Goal: Information Seeking & Learning: Learn about a topic

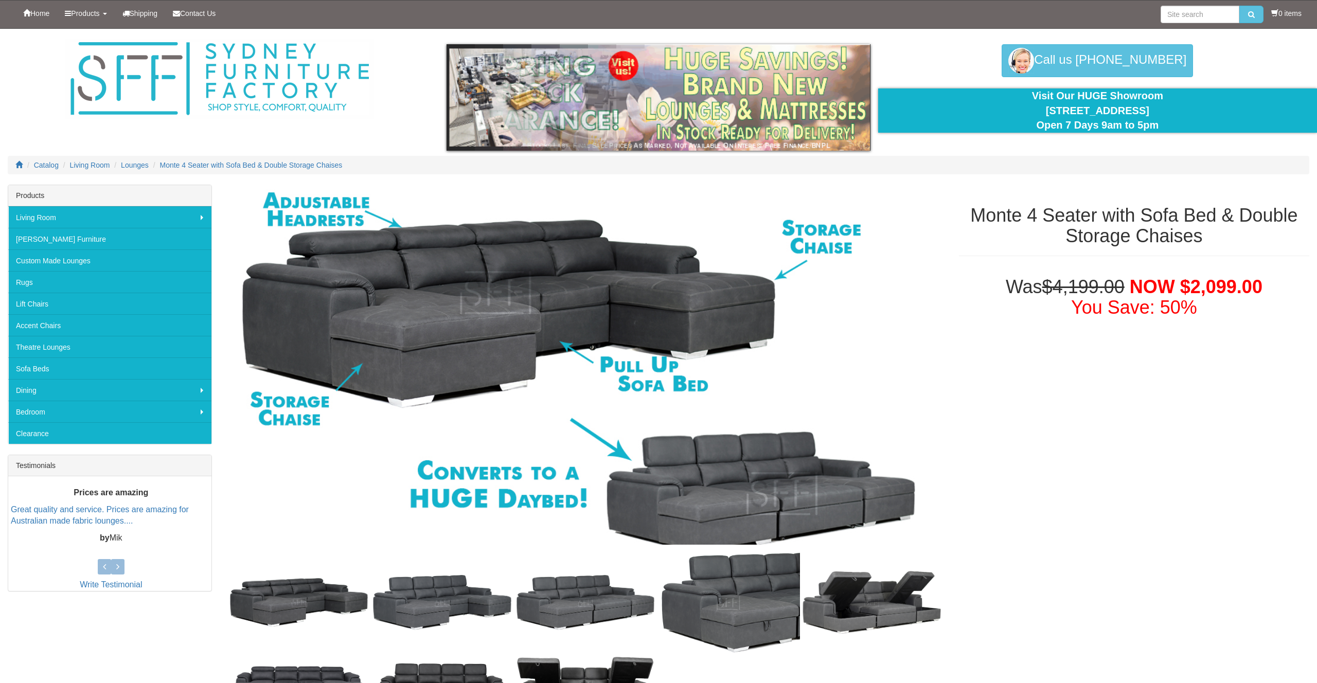
scroll to position [16, 0]
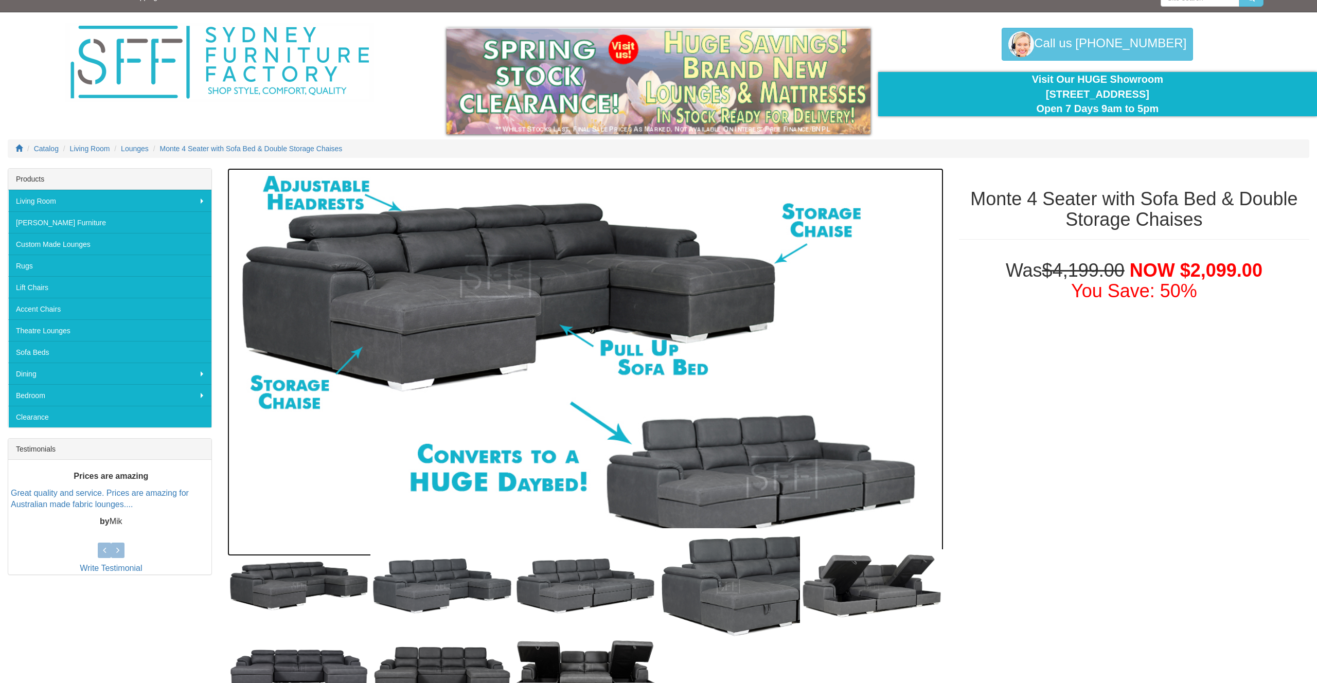
click at [483, 284] on img at bounding box center [585, 362] width 716 height 388
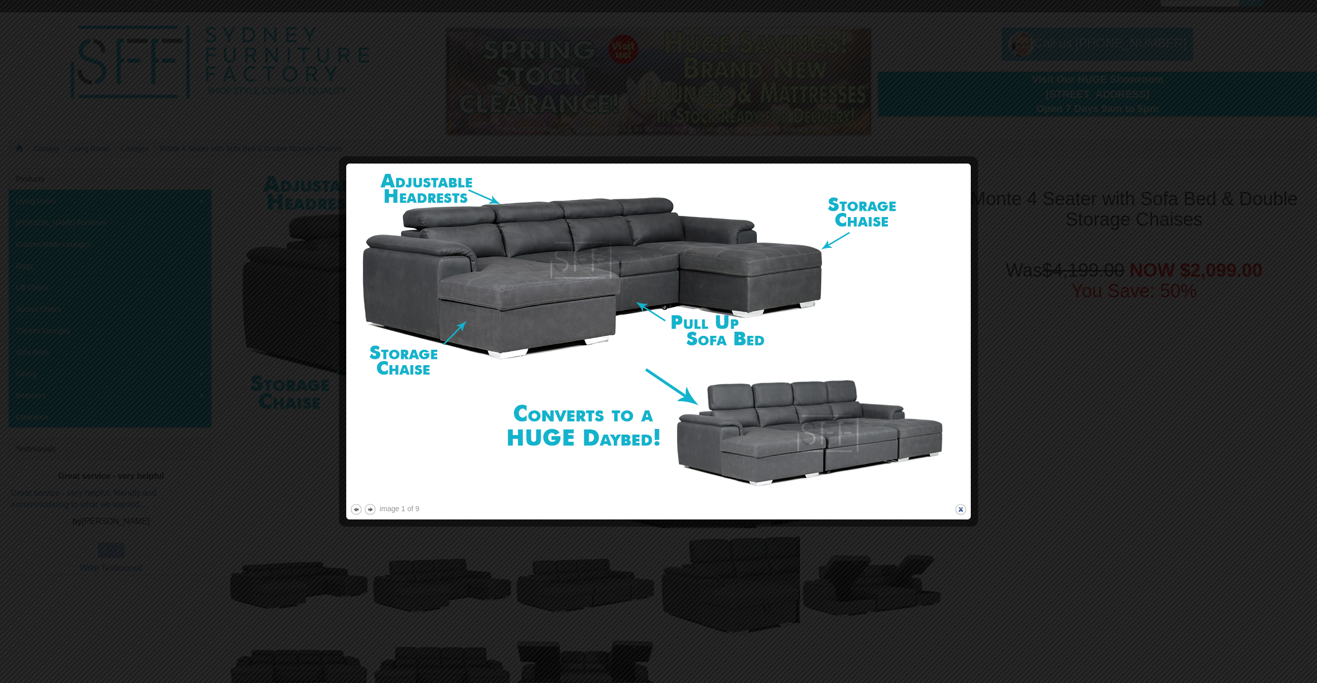
click at [961, 511] on button "close" at bounding box center [960, 509] width 13 height 13
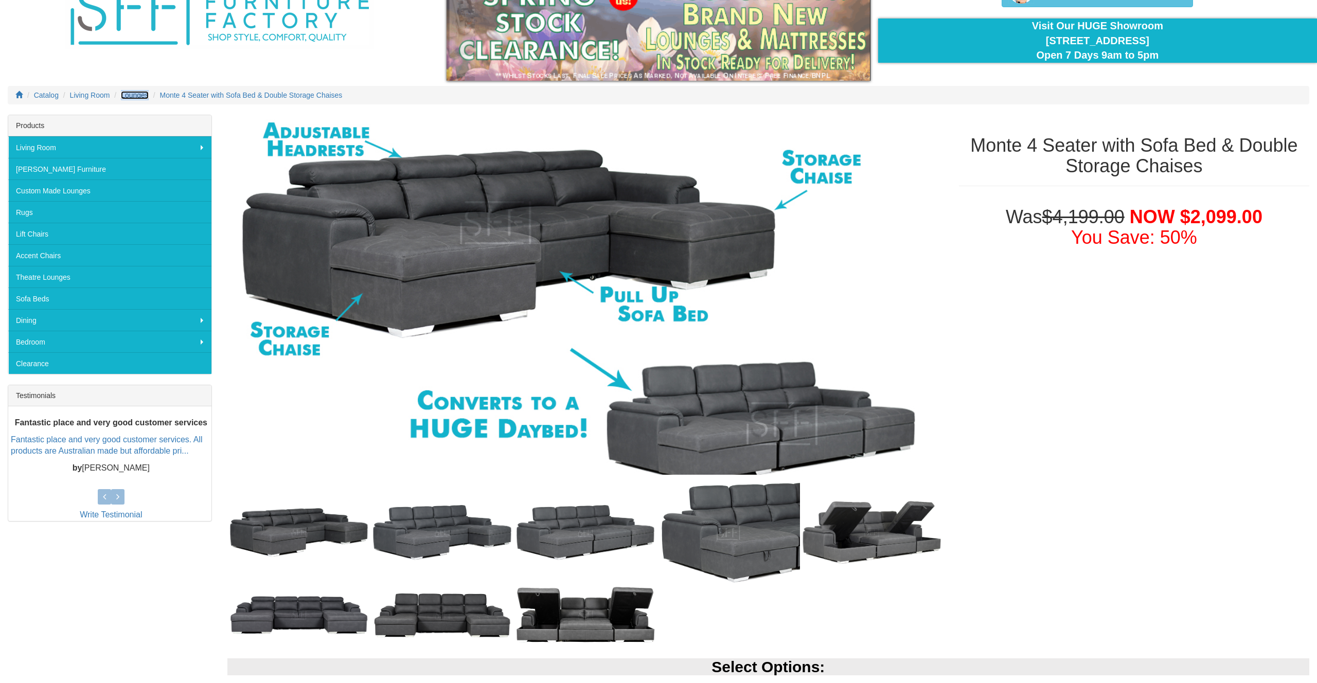
scroll to position [18, 0]
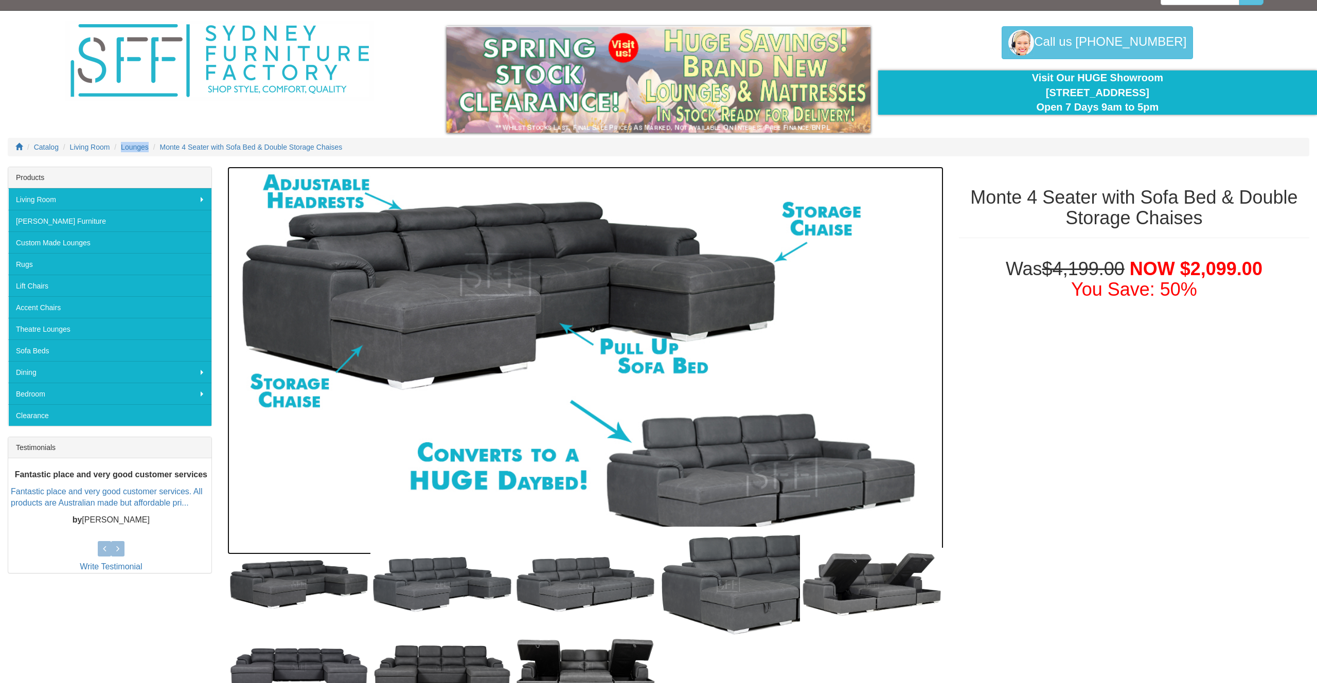
click at [485, 266] on img at bounding box center [585, 361] width 716 height 388
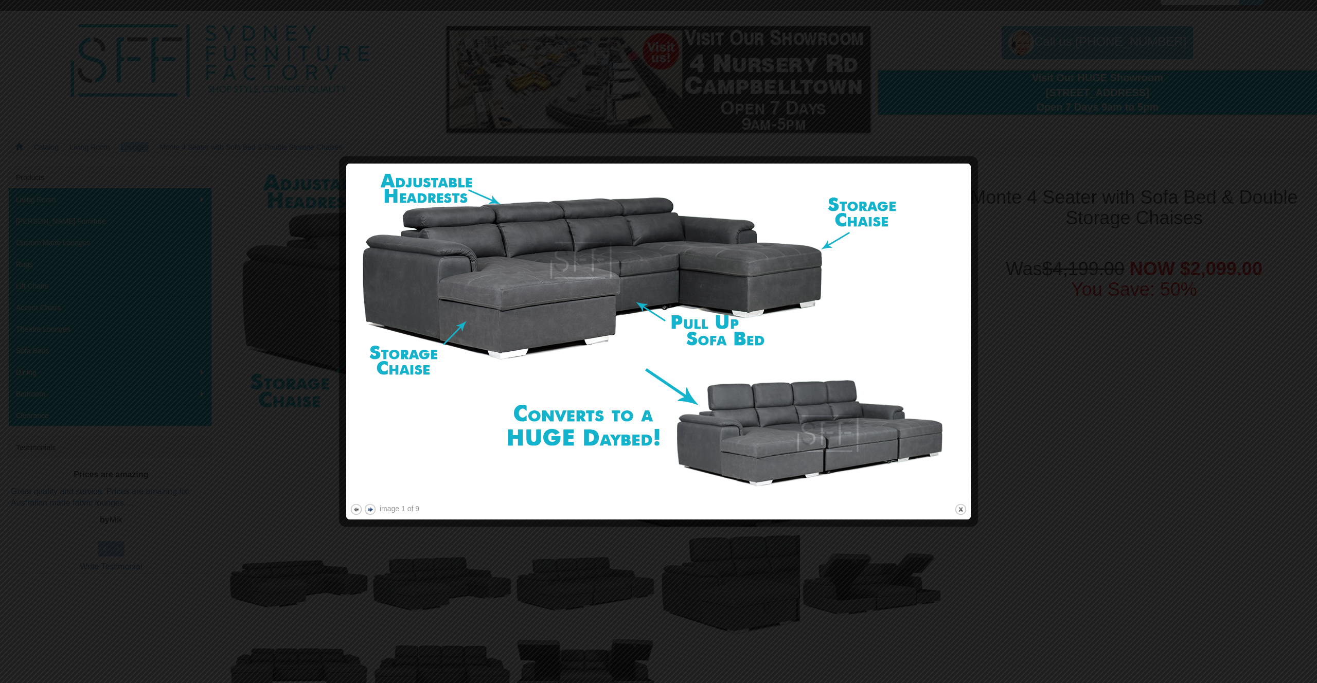
click at [368, 509] on button "next" at bounding box center [370, 509] width 13 height 13
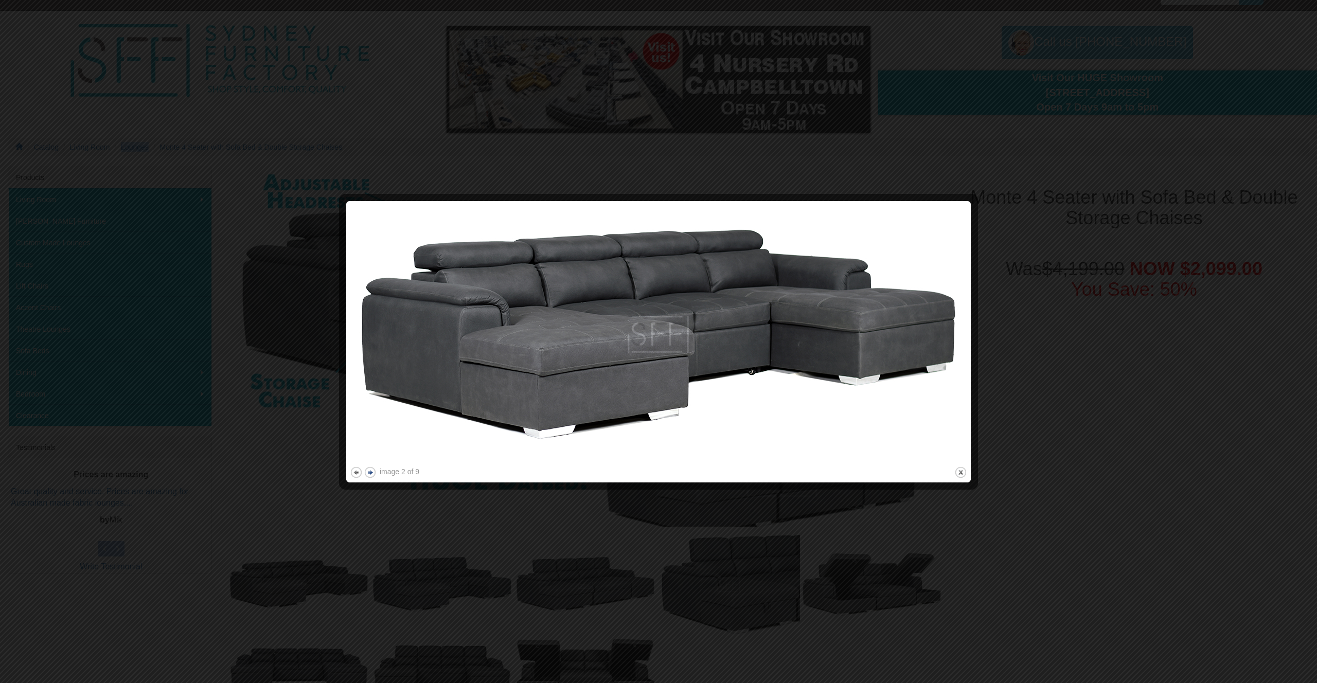
click at [372, 473] on button "next" at bounding box center [370, 472] width 13 height 13
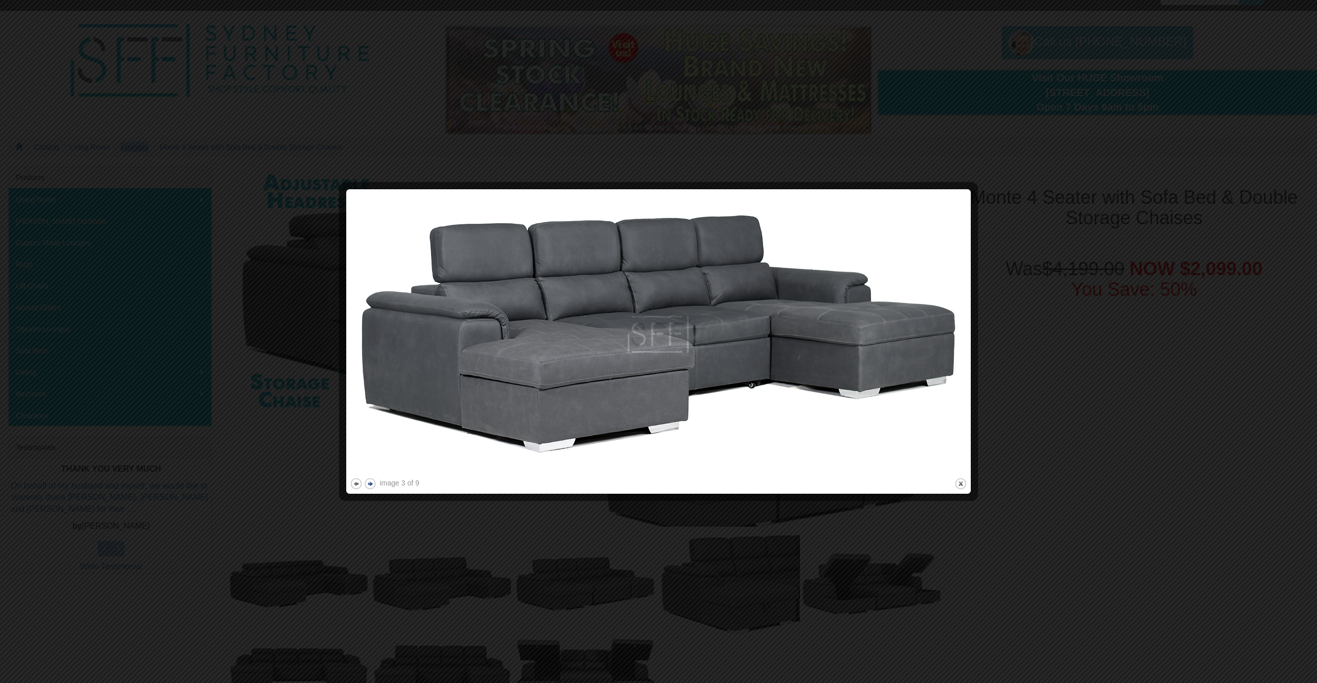
click at [372, 473] on img at bounding box center [658, 334] width 617 height 283
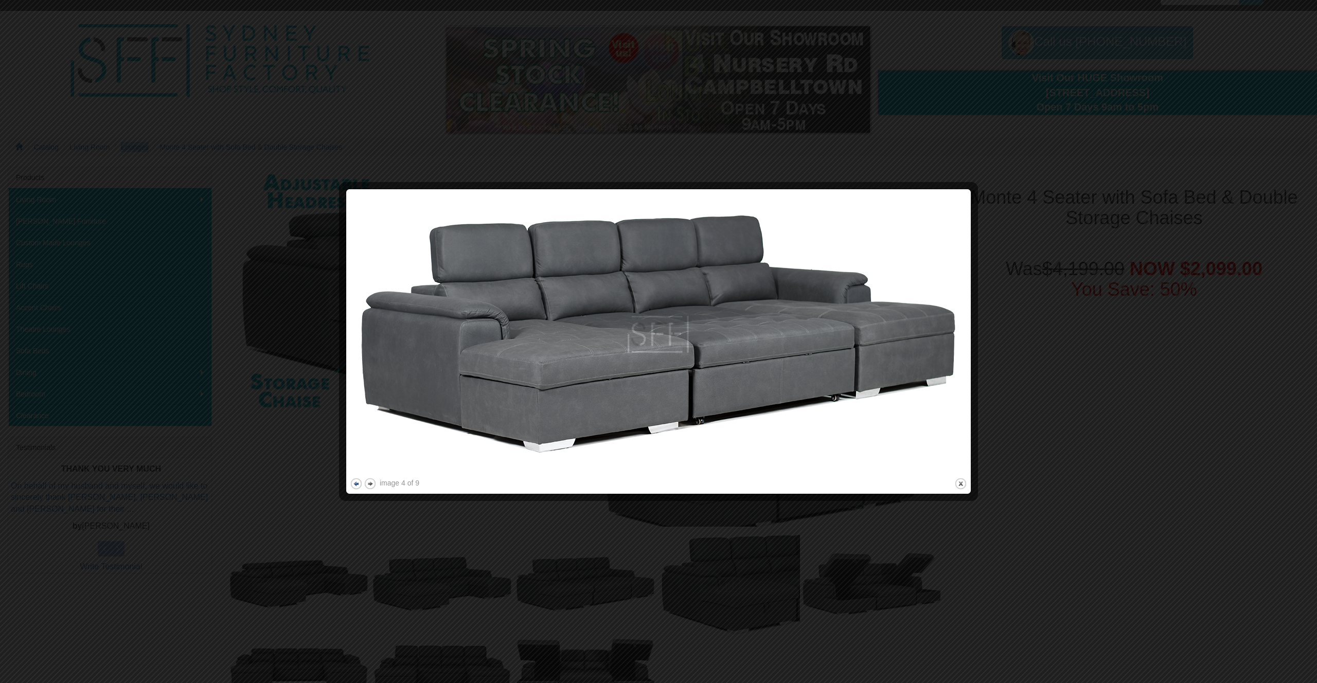
click at [361, 481] on button "previous" at bounding box center [356, 483] width 13 height 13
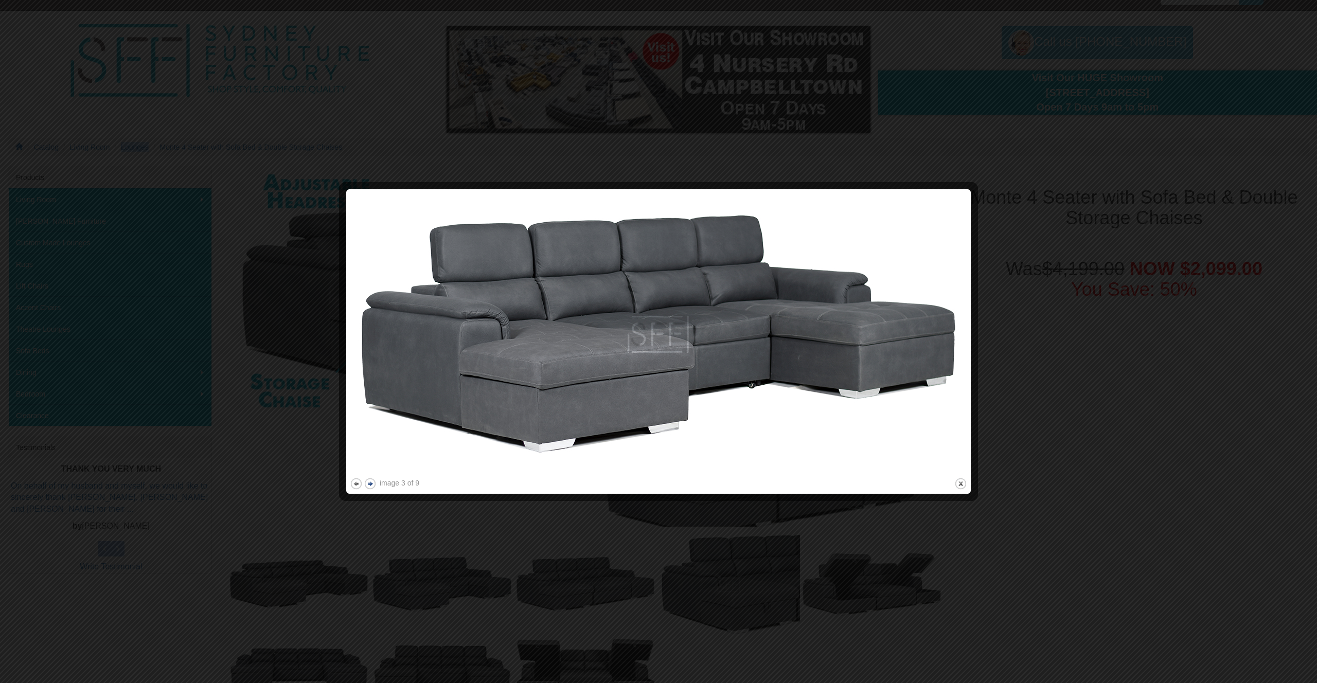
click at [370, 482] on button "next" at bounding box center [370, 483] width 13 height 13
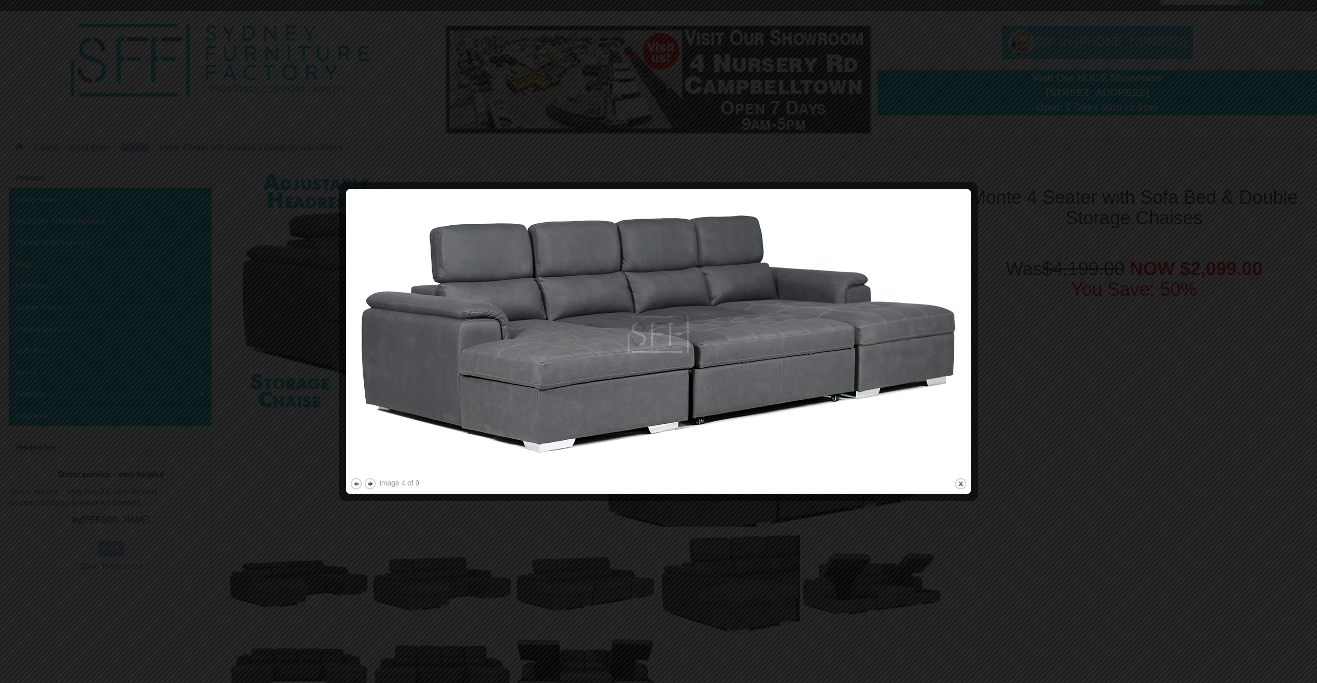
click at [370, 482] on button "next" at bounding box center [370, 483] width 13 height 13
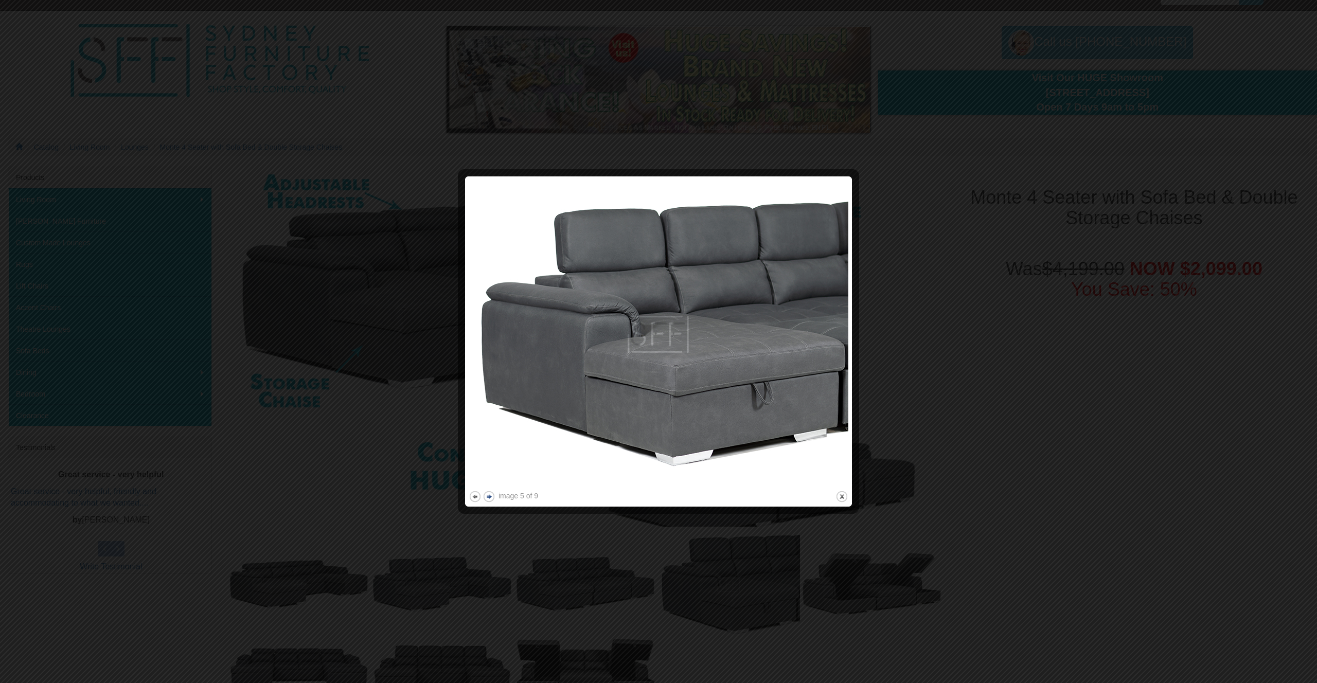
click at [370, 482] on div at bounding box center [658, 341] width 1317 height 683
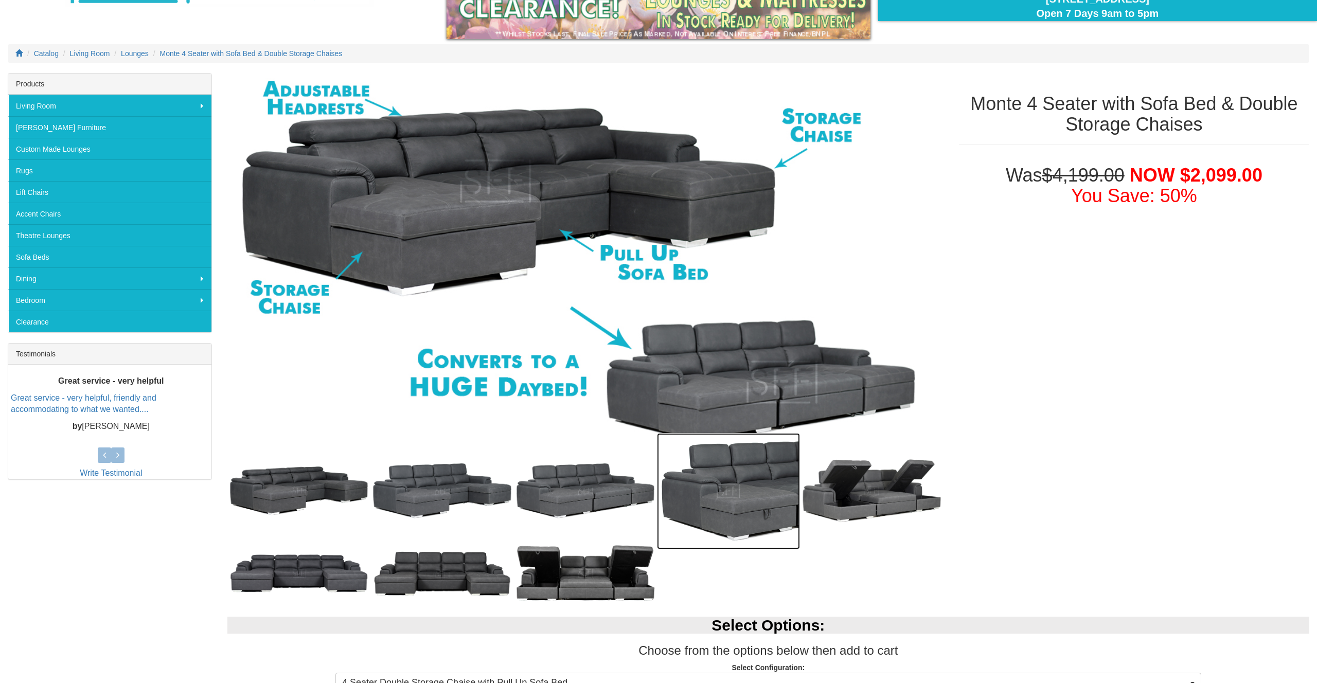
scroll to position [120, 0]
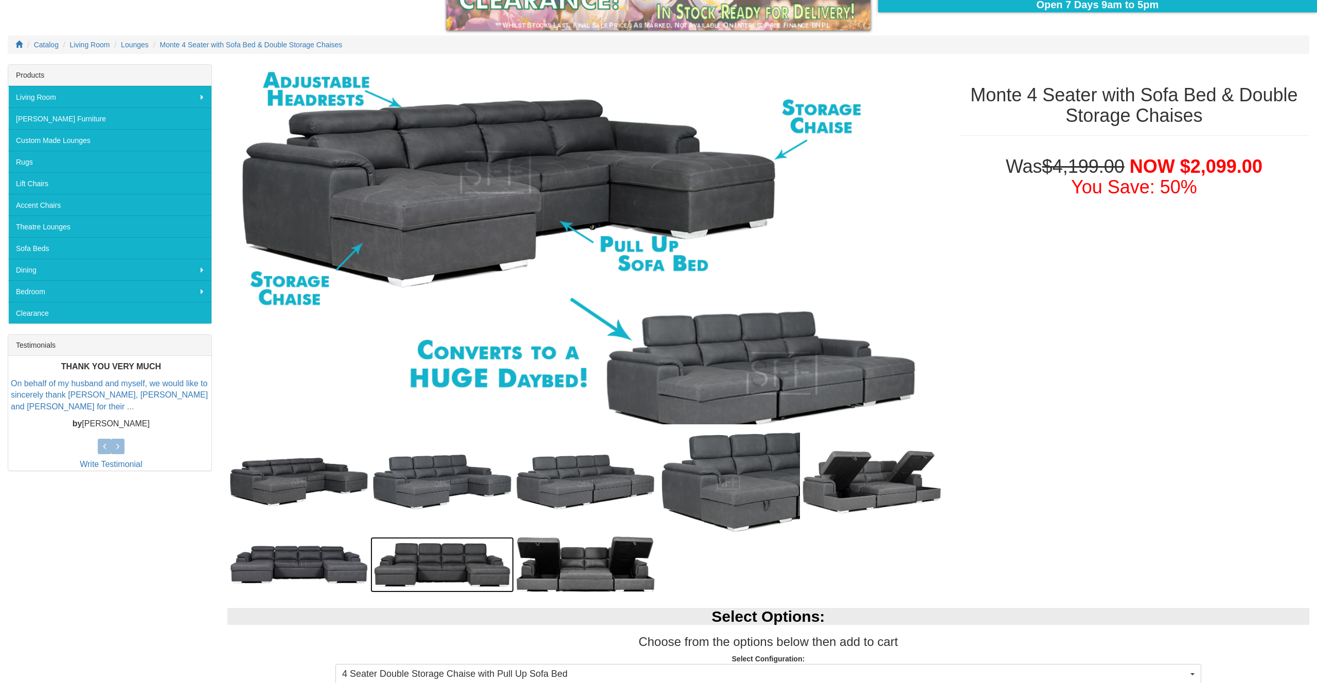
click at [438, 565] on img at bounding box center [441, 564] width 143 height 55
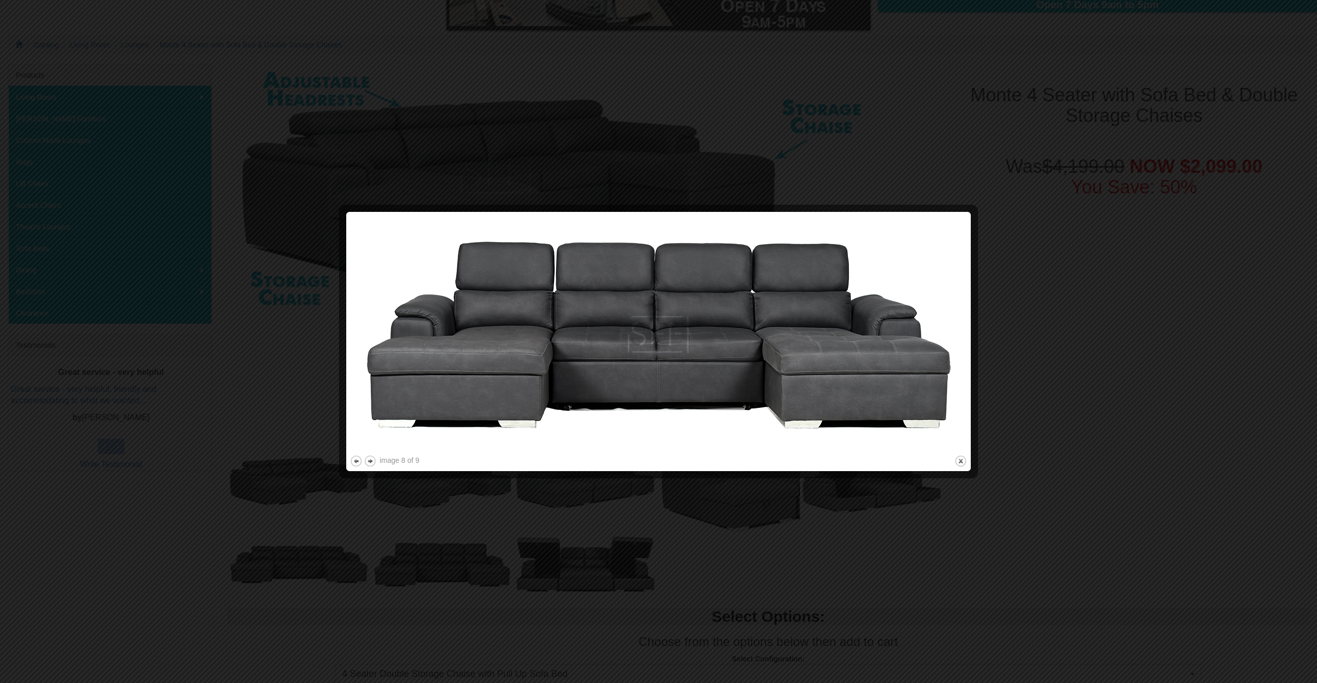
click at [914, 262] on img at bounding box center [658, 335] width 617 height 238
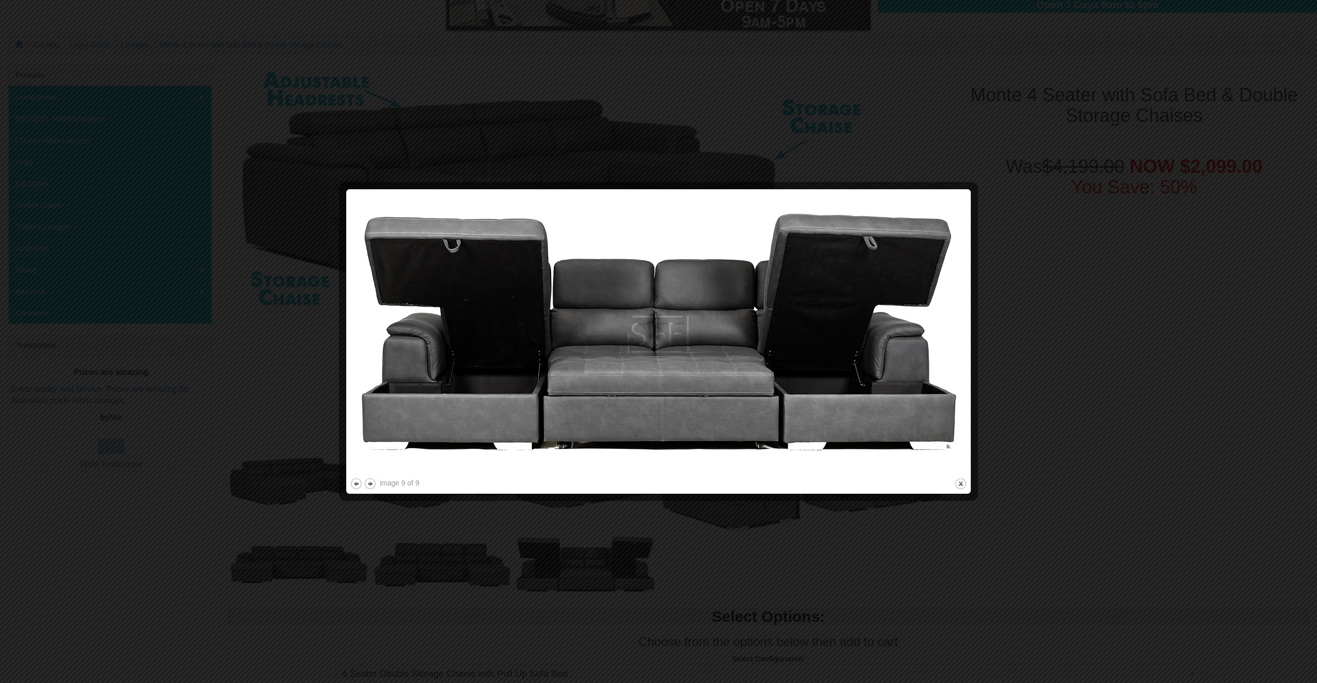
click at [1106, 218] on div at bounding box center [658, 341] width 1317 height 683
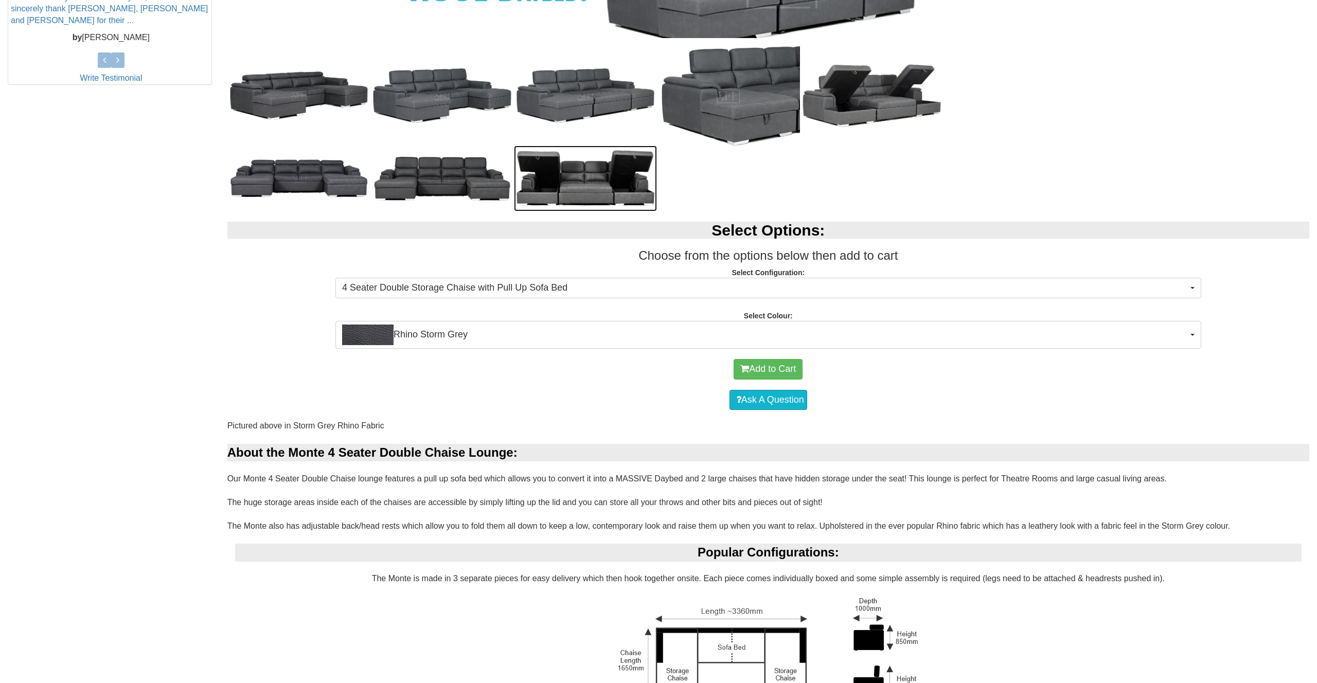
scroll to position [515, 0]
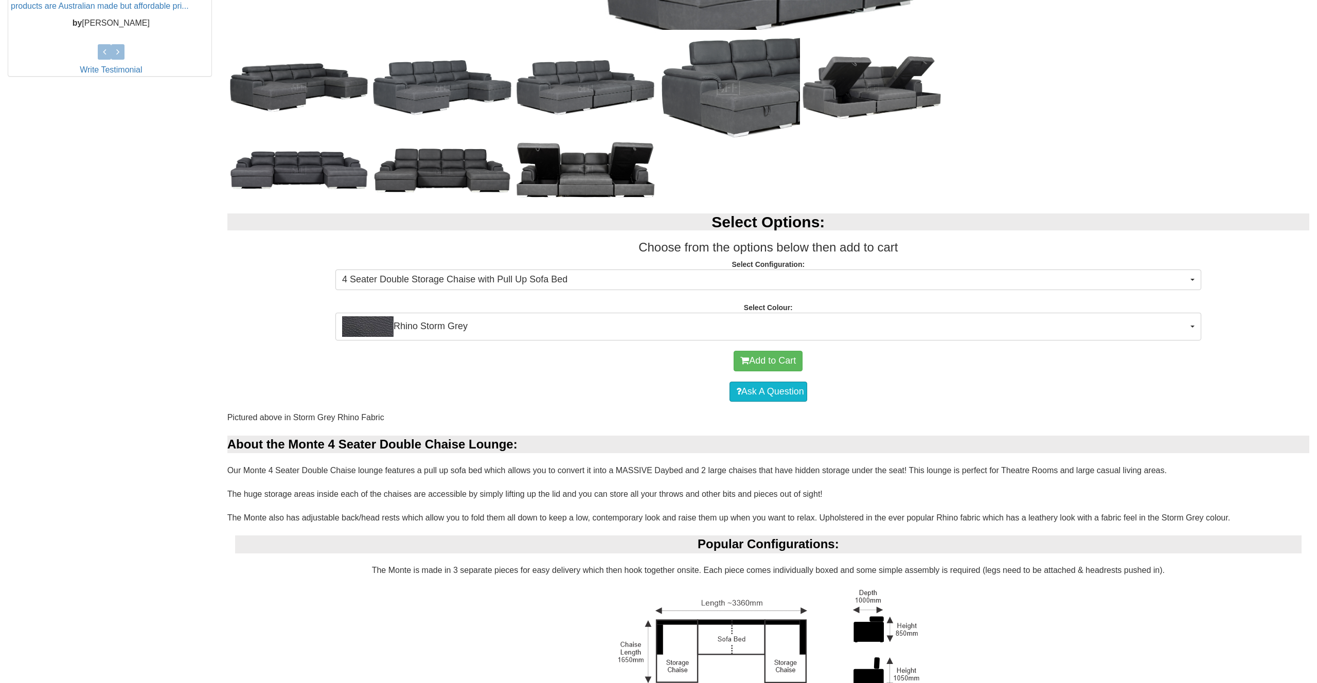
drag, startPoint x: 945, startPoint y: 516, endPoint x: 1082, endPoint y: 516, distance: 136.8
drag, startPoint x: 946, startPoint y: 516, endPoint x: 1150, endPoint y: 522, distance: 203.8
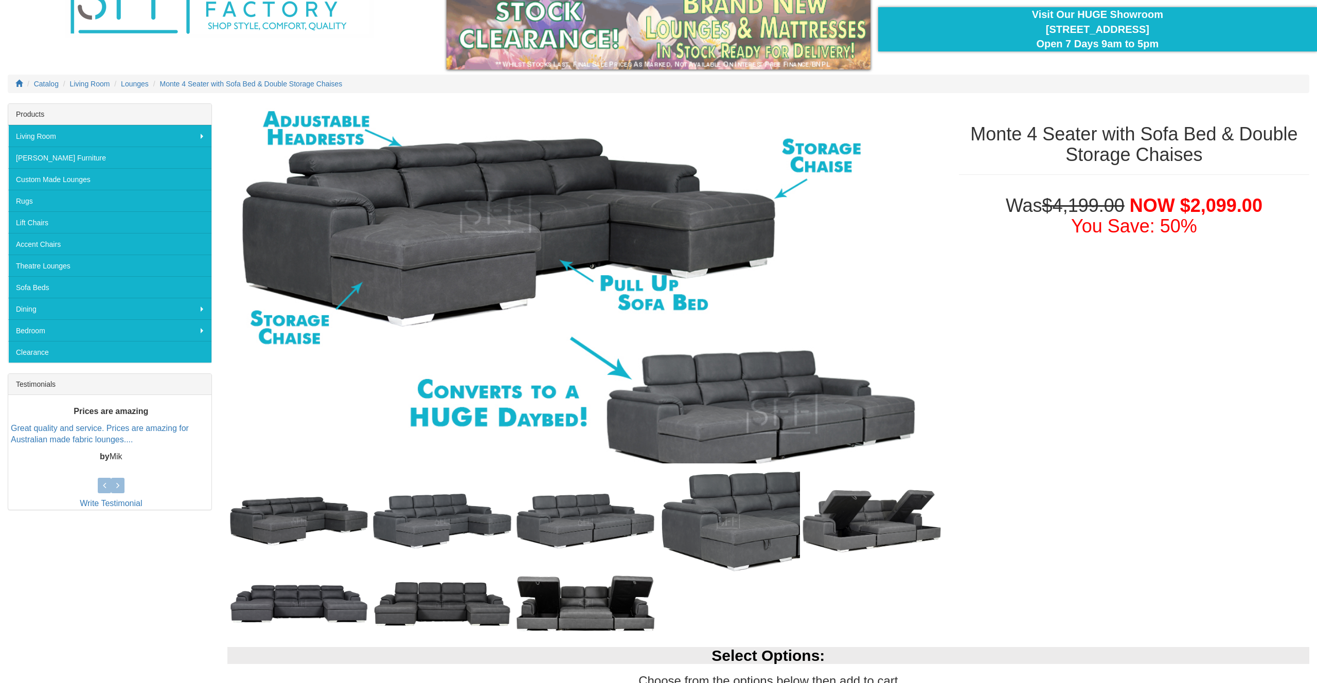
scroll to position [82, 0]
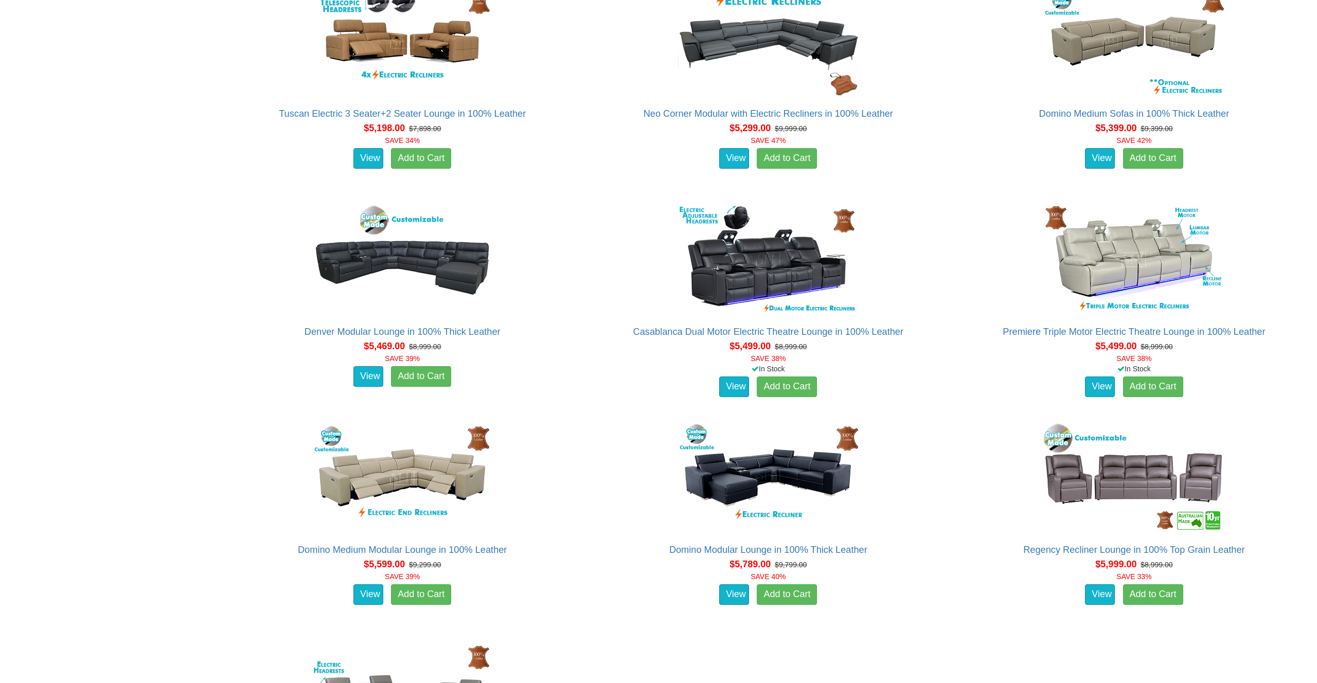
scroll to position [7770, 0]
